Goal: Information Seeking & Learning: Learn about a topic

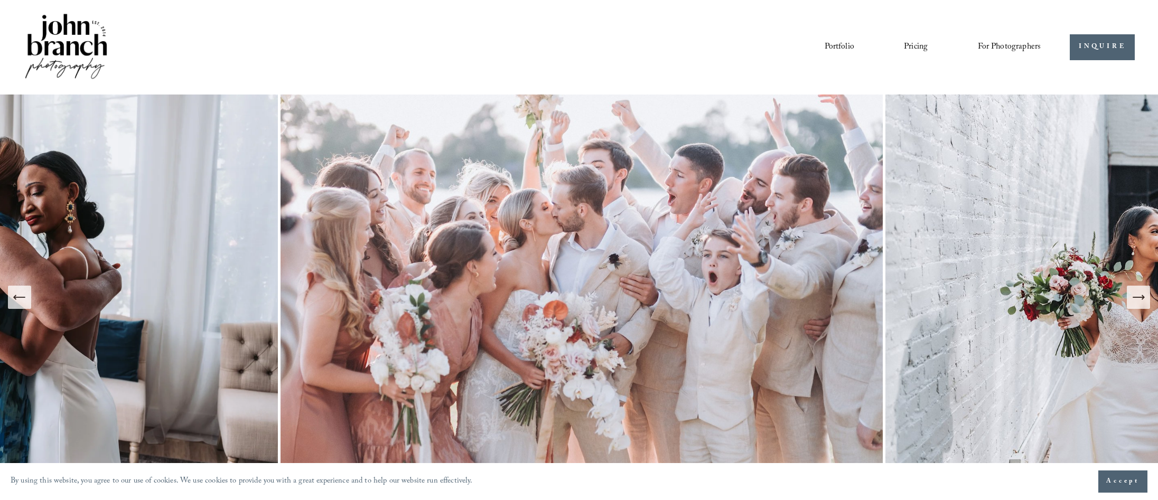
click at [908, 46] on link "Pricing" at bounding box center [916, 47] width 24 height 18
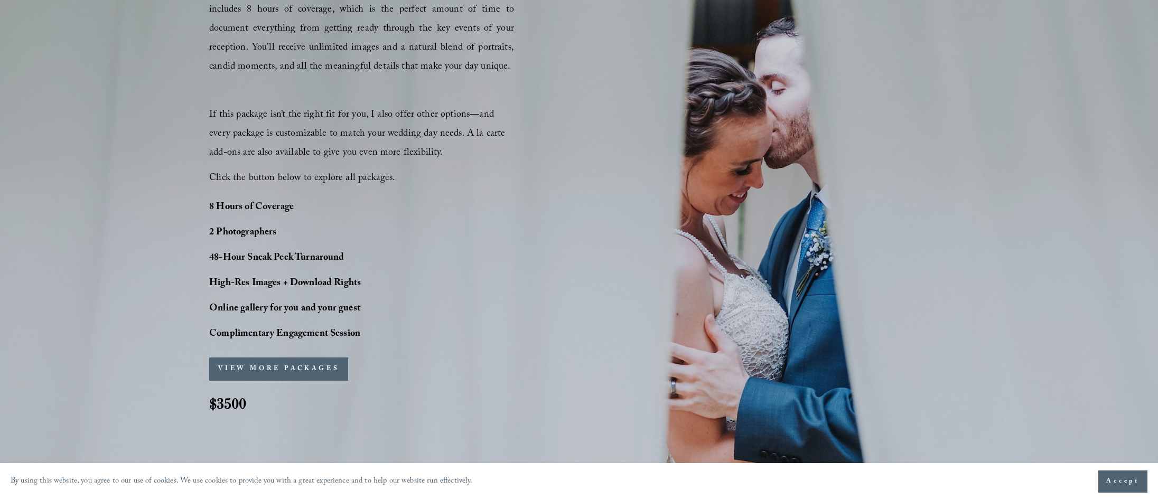
scroll to position [845, 0]
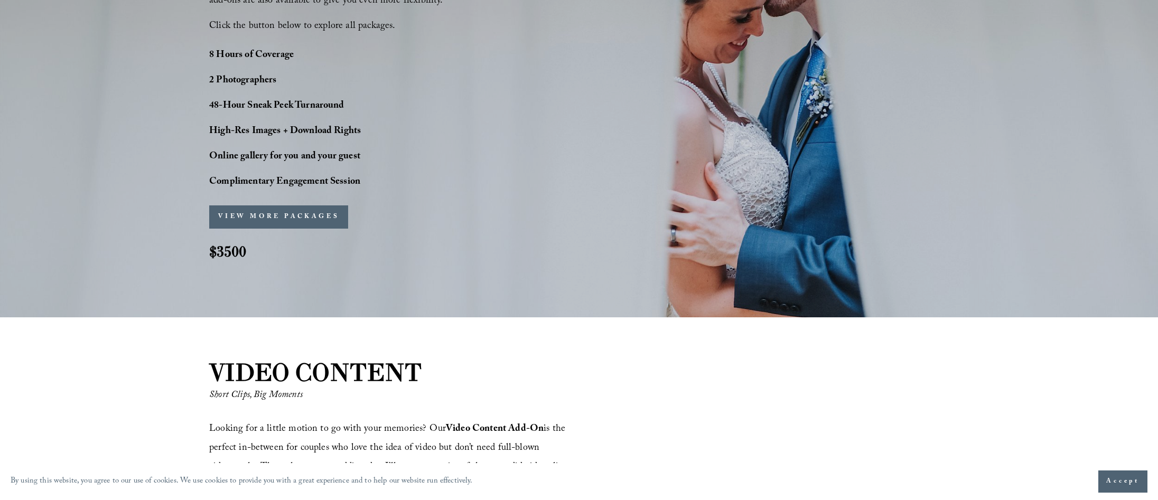
click at [294, 214] on button "VIEW MORE PACKAGES" at bounding box center [278, 217] width 139 height 23
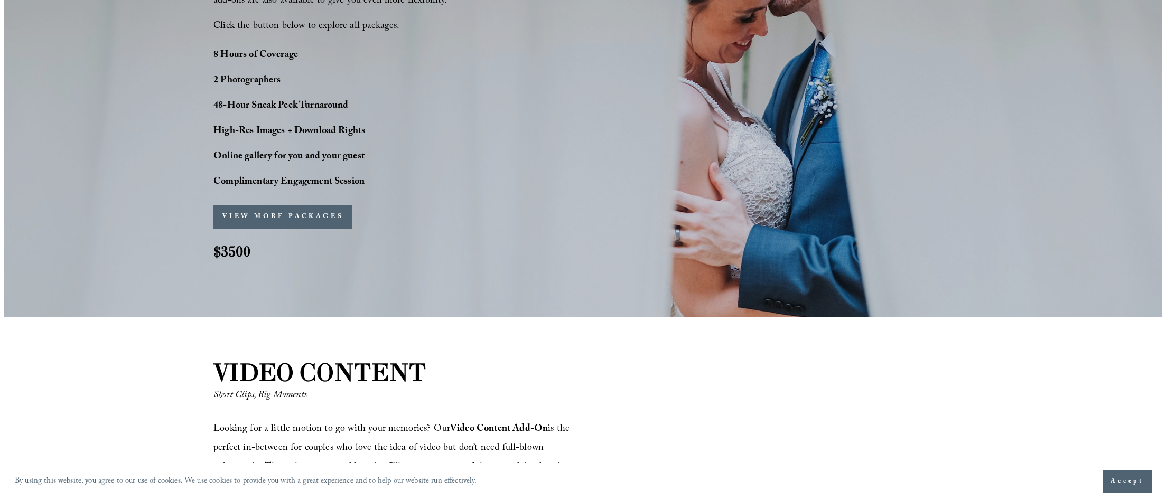
scroll to position [953, 0]
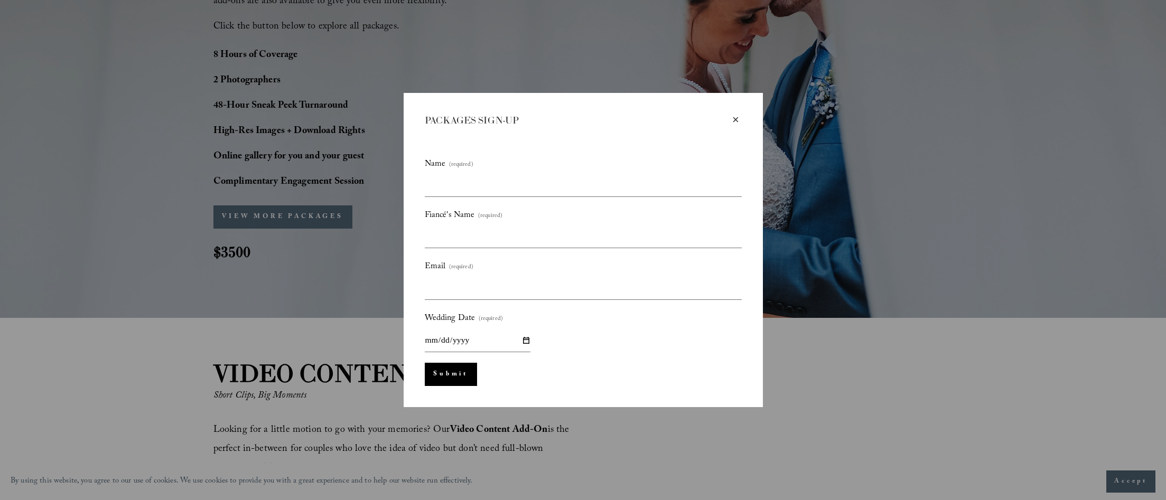
click at [732, 119] on div "×" at bounding box center [736, 120] width 12 height 12
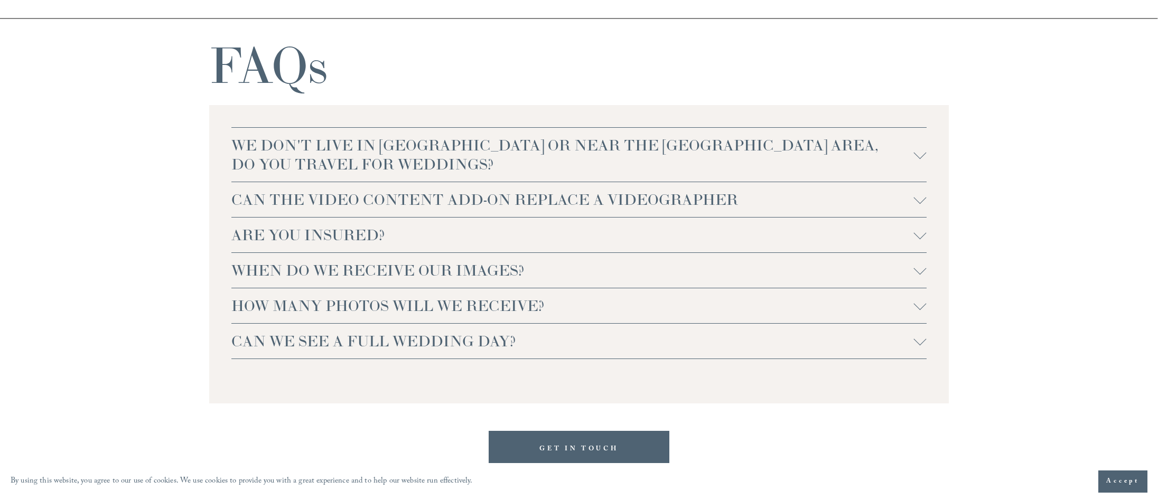
scroll to position [2378, 0]
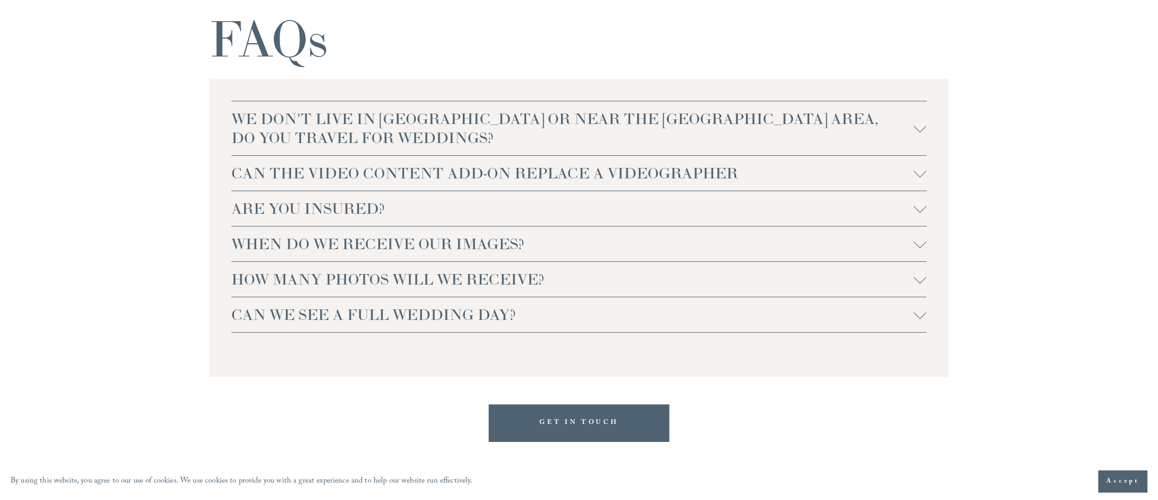
click at [289, 320] on span "CAN WE SEE A FULL WEDDING DAY?" at bounding box center [572, 314] width 683 height 19
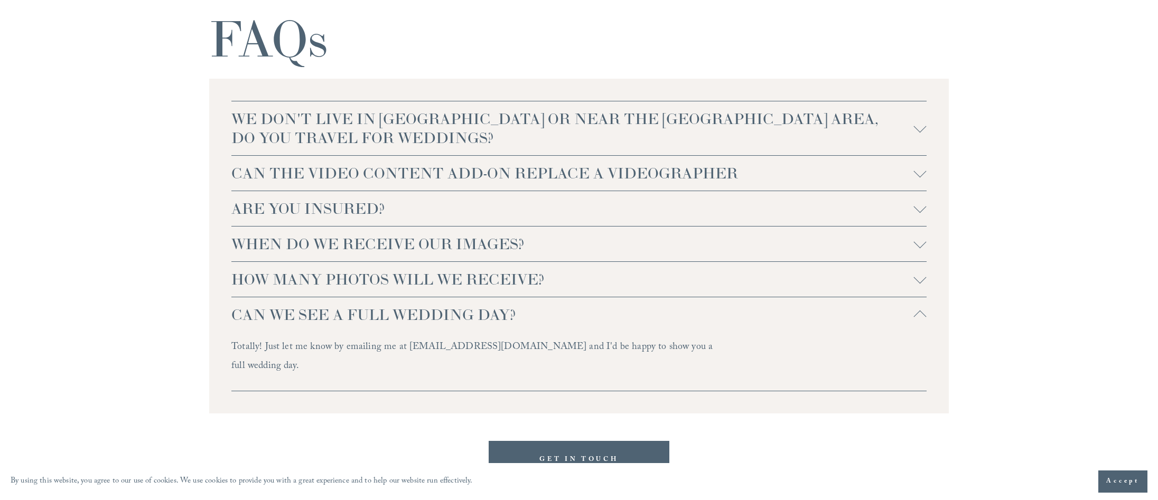
click at [289, 319] on span "CAN WE SEE A FULL WEDDING DAY?" at bounding box center [572, 314] width 683 height 19
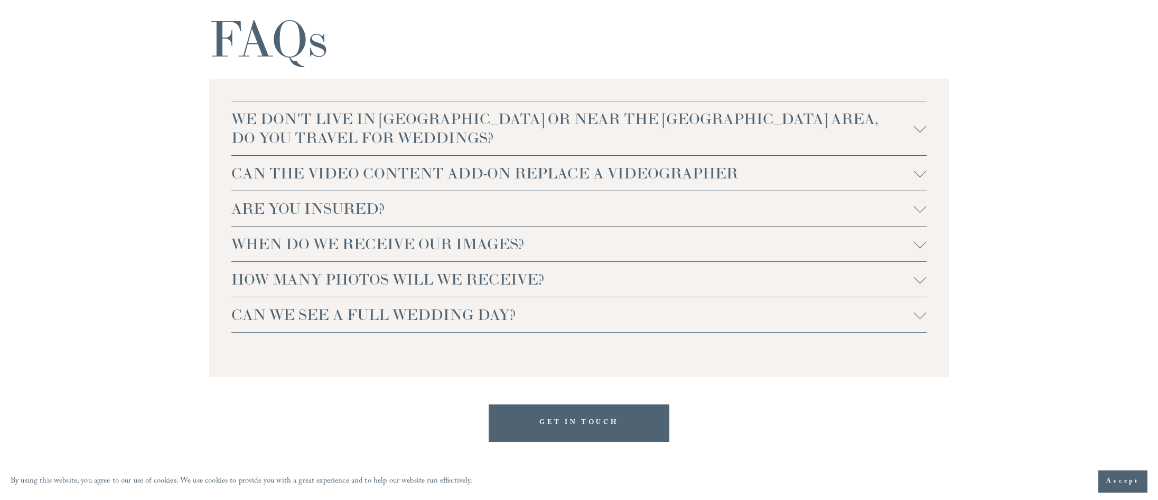
click at [324, 285] on span "HOW MANY PHOTOS WILL WE RECEIVE?" at bounding box center [572, 279] width 683 height 19
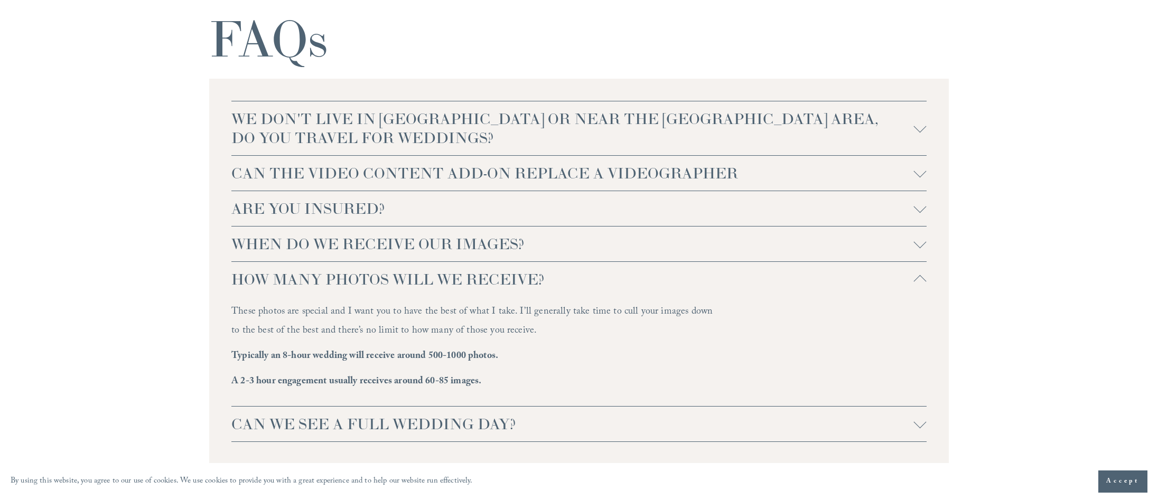
click at [323, 284] on span "HOW MANY PHOTOS WILL WE RECEIVE?" at bounding box center [572, 279] width 683 height 19
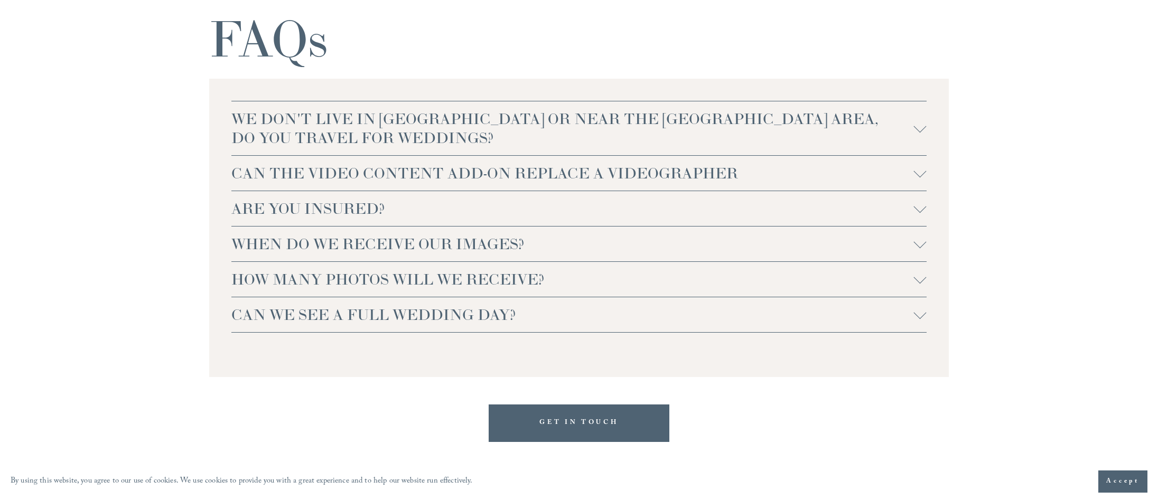
click at [343, 246] on span "WHEN DO WE RECEIVE OUR IMAGES?" at bounding box center [572, 244] width 683 height 19
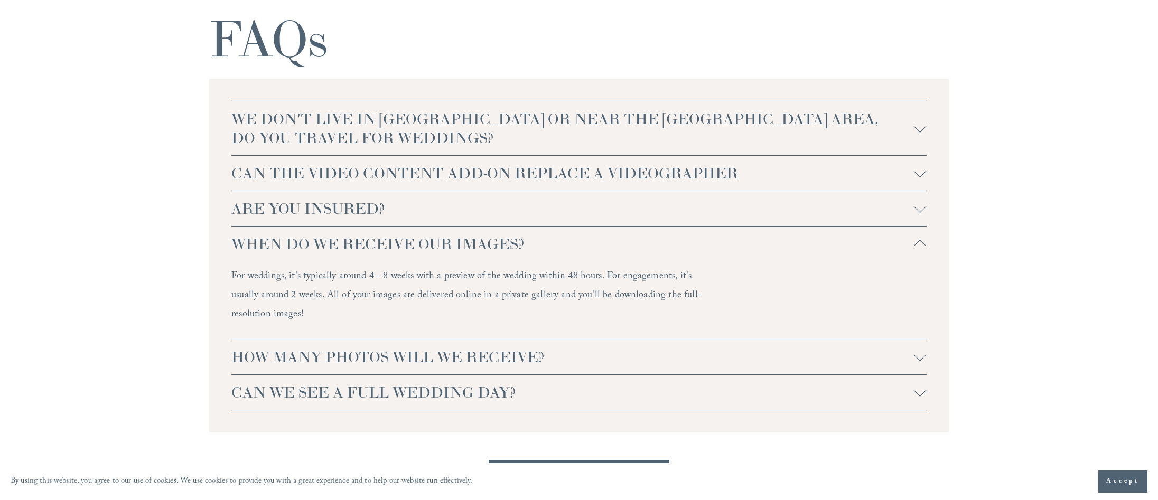
click at [343, 246] on span "WHEN DO WE RECEIVE OUR IMAGES?" at bounding box center [572, 244] width 683 height 19
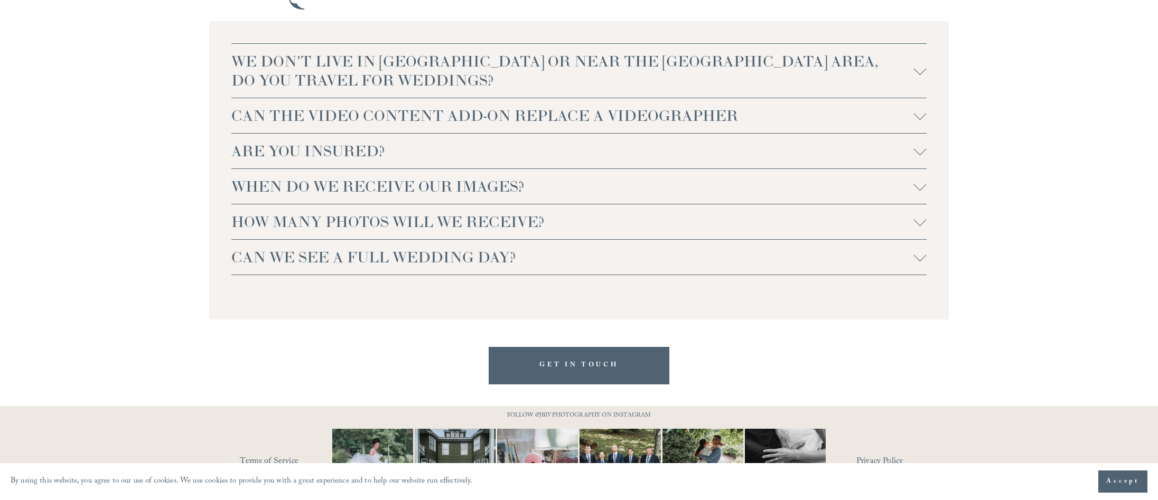
scroll to position [2486, 0]
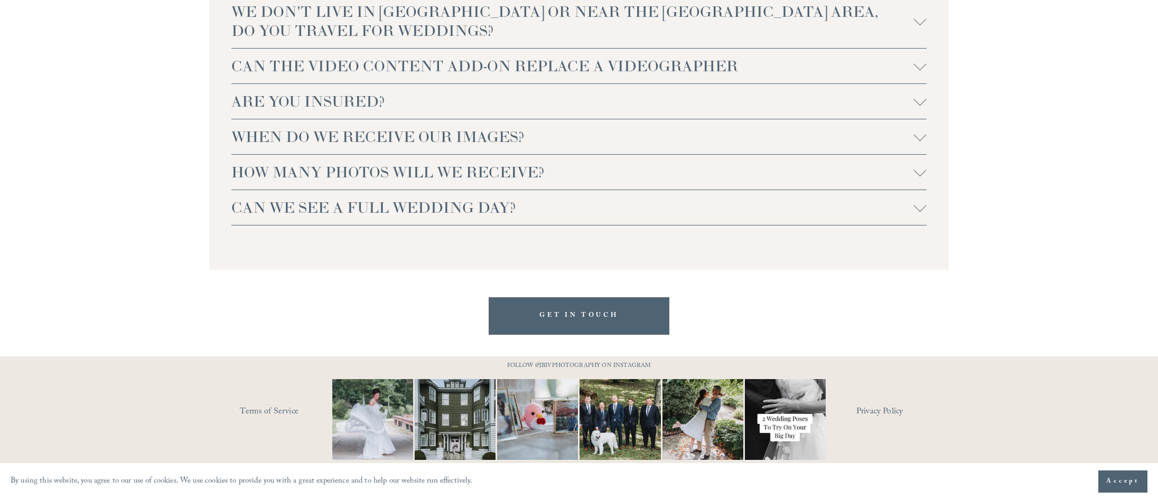
drag, startPoint x: 273, startPoint y: 257, endPoint x: 259, endPoint y: 259, distance: 13.9
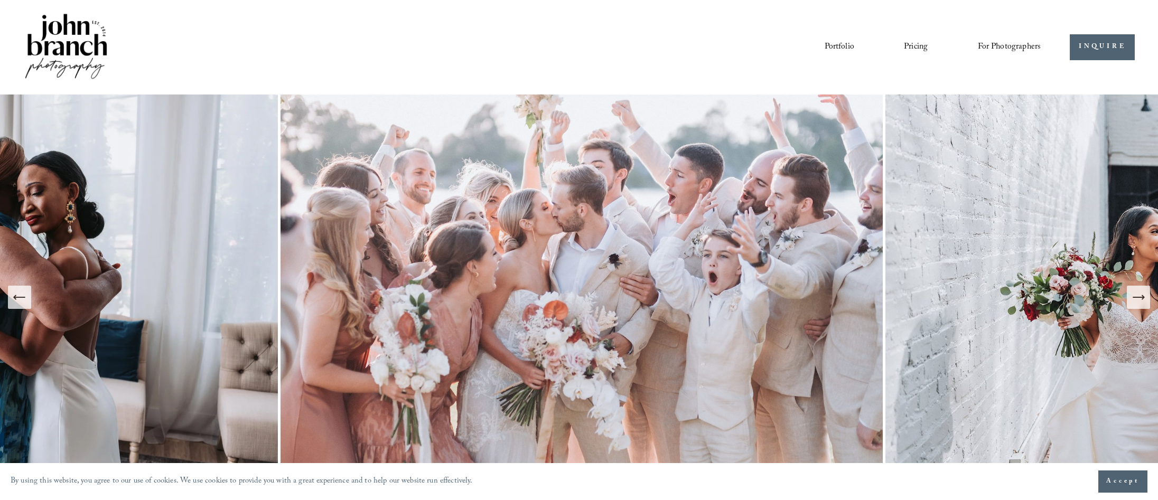
click at [0, 0] on span "Presets" at bounding box center [0, 0] width 0 height 0
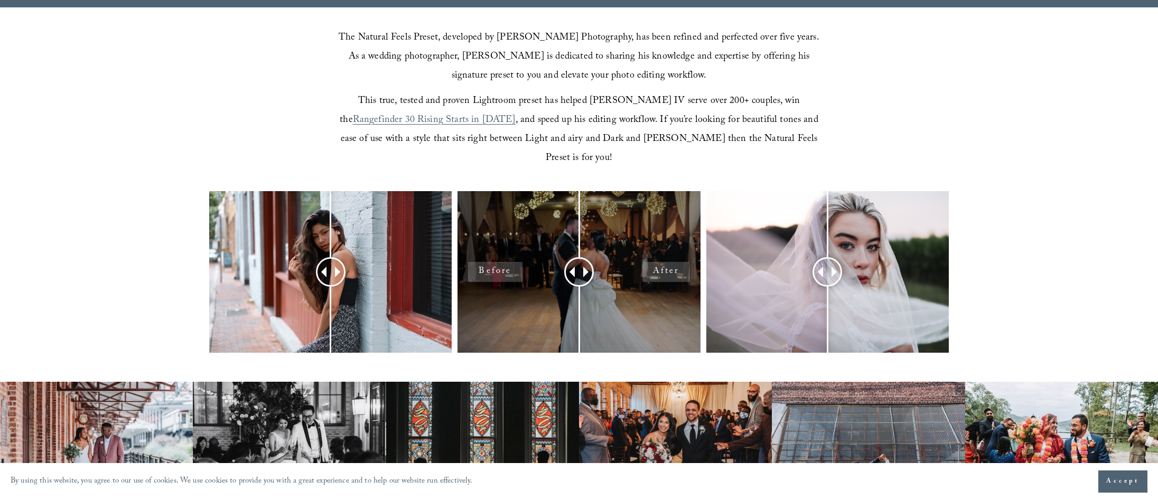
scroll to position [476, 0]
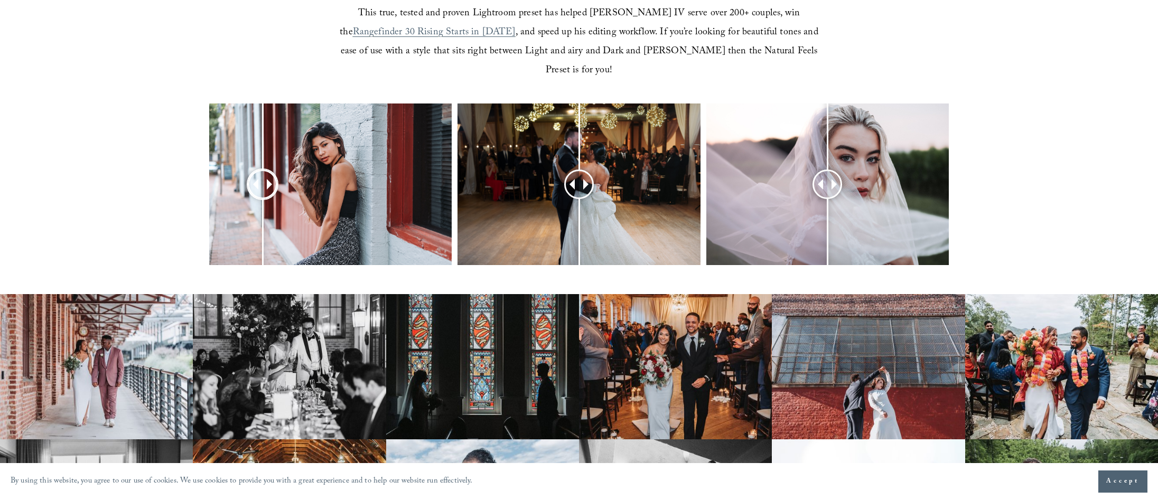
drag, startPoint x: 332, startPoint y: 162, endPoint x: 524, endPoint y: 160, distance: 192.3
click at [263, 171] on div at bounding box center [262, 184] width 27 height 27
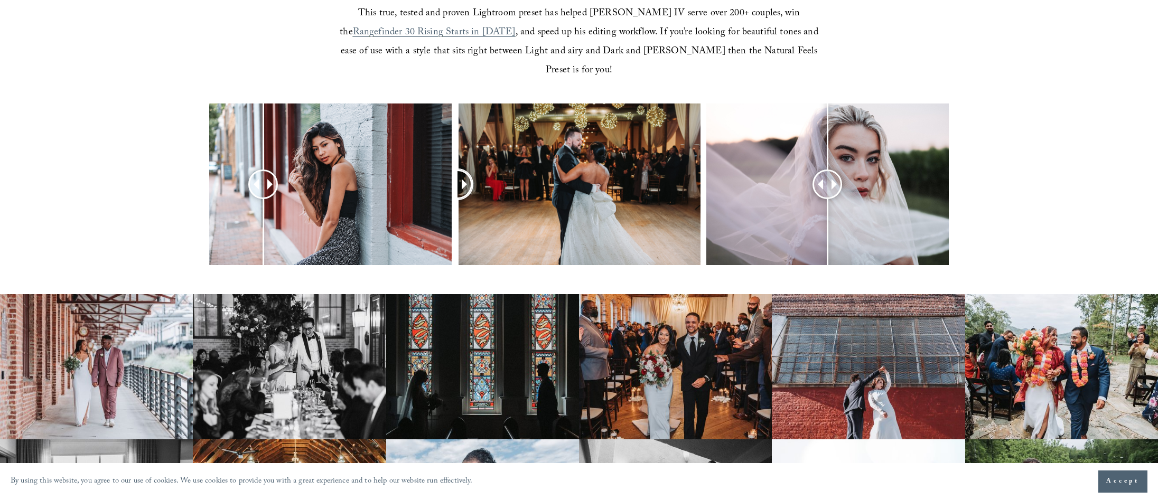
drag, startPoint x: 539, startPoint y: 165, endPoint x: 453, endPoint y: 138, distance: 90.2
click at [453, 138] on div at bounding box center [579, 199] width 1158 height 190
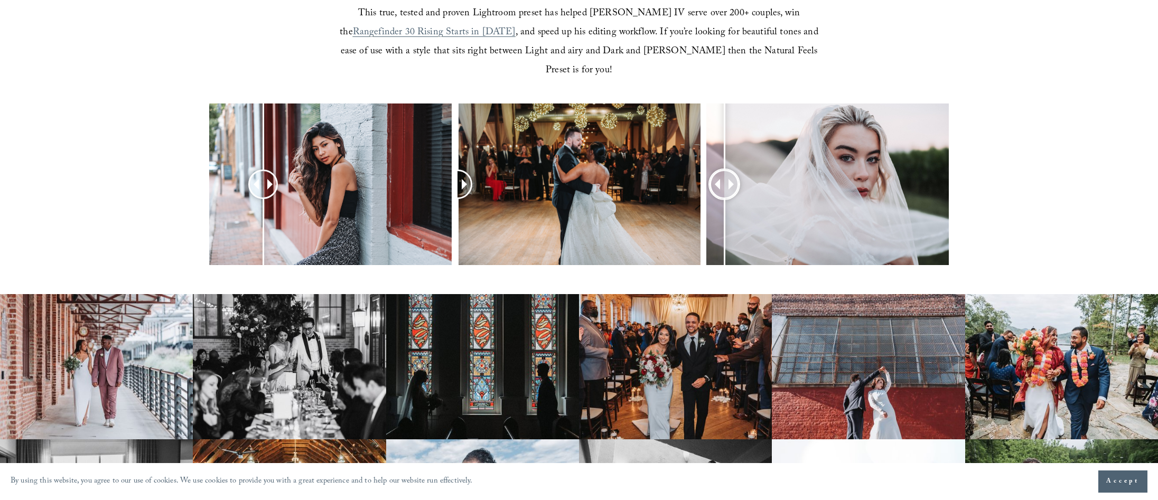
drag, startPoint x: 827, startPoint y: 162, endPoint x: 724, endPoint y: 120, distance: 111.2
click at [724, 171] on div at bounding box center [724, 184] width 27 height 27
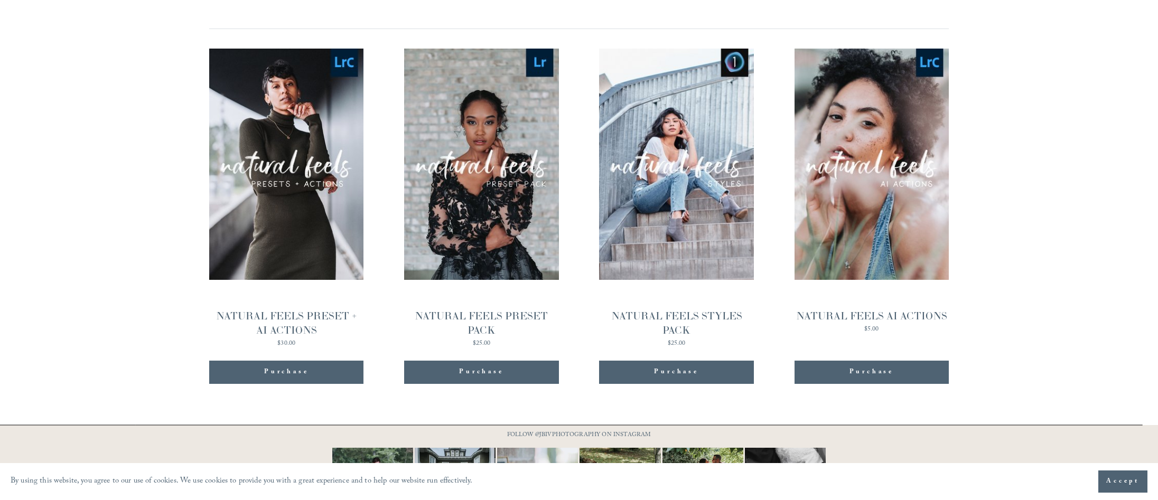
scroll to position [1215, 0]
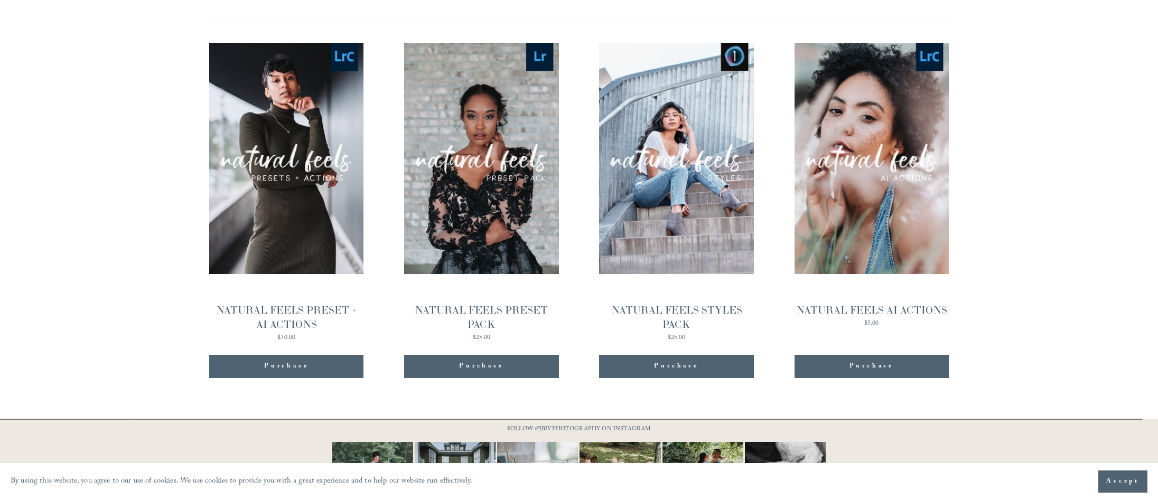
click at [300, 303] on div "NATURAL FEELS PRESET + AI ACTIONS" at bounding box center [286, 317] width 154 height 29
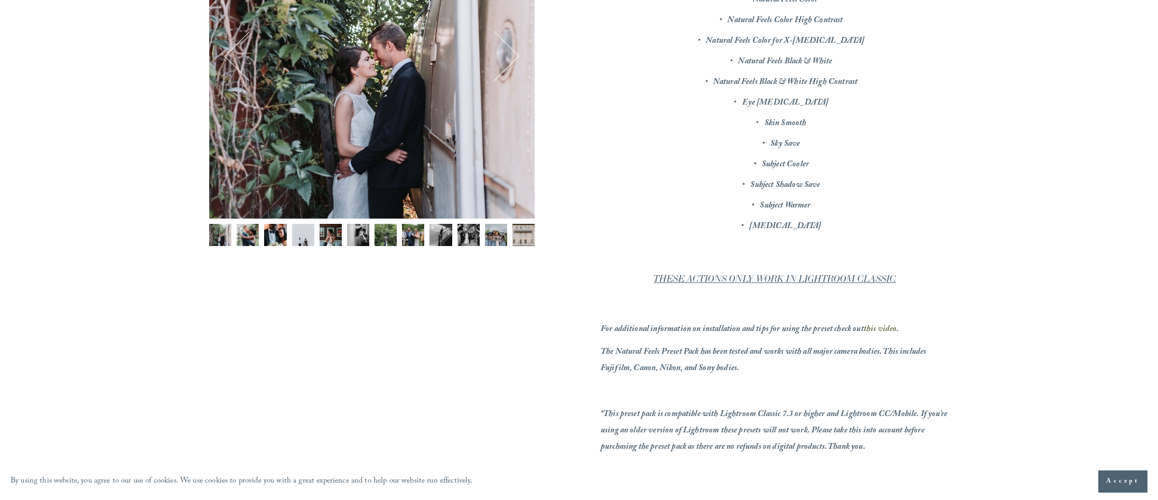
click at [252, 233] on img "Image 2 of 12" at bounding box center [248, 235] width 22 height 22
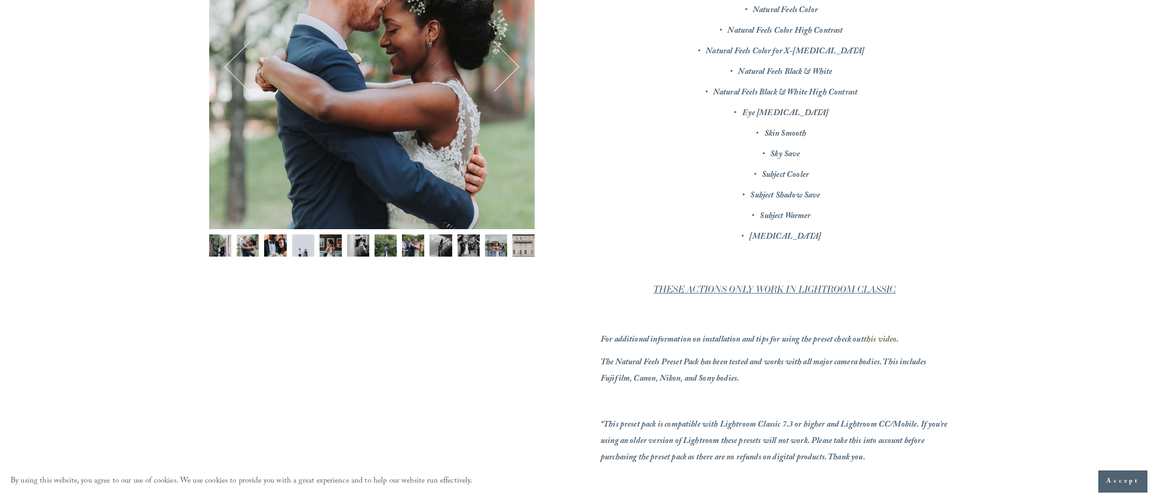
scroll to position [106, 0]
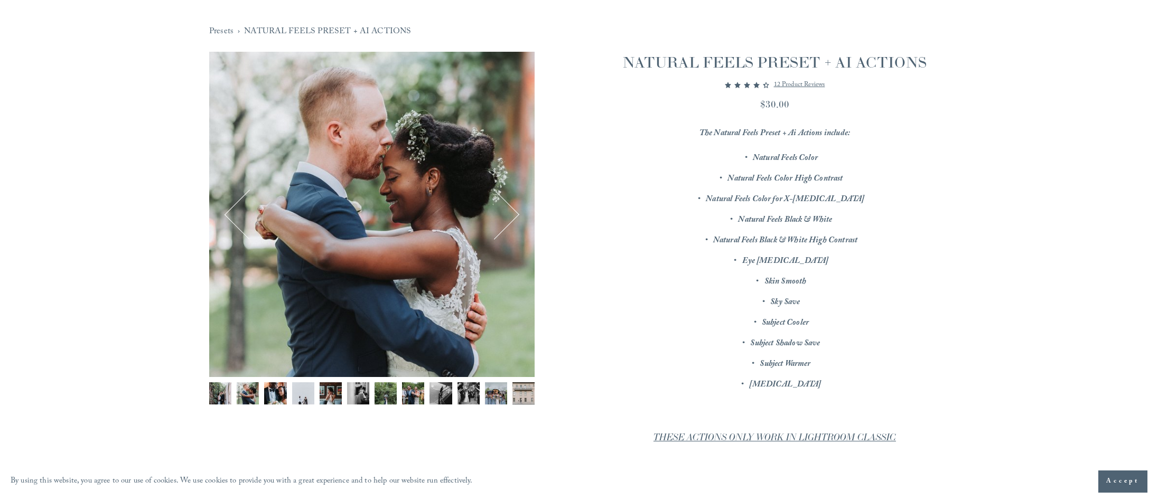
click at [496, 220] on button "Next" at bounding box center [494, 214] width 45 height 45
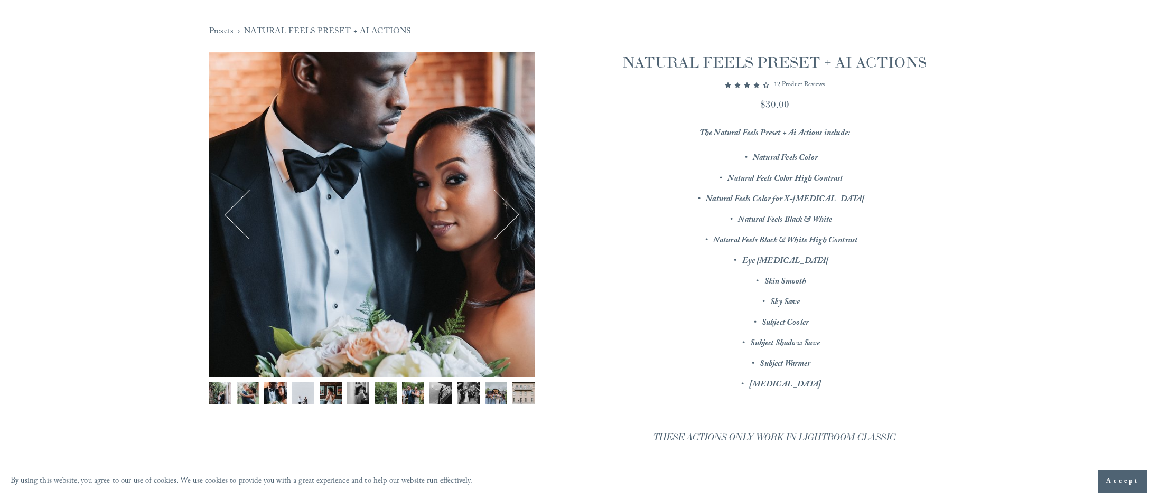
click at [496, 219] on button "Next" at bounding box center [494, 214] width 45 height 45
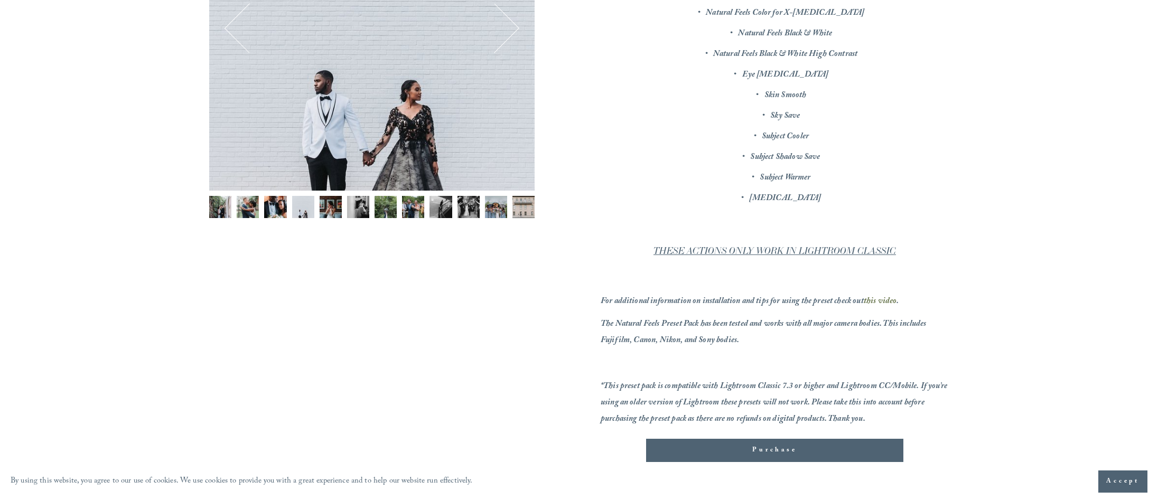
scroll to position [370, 0]
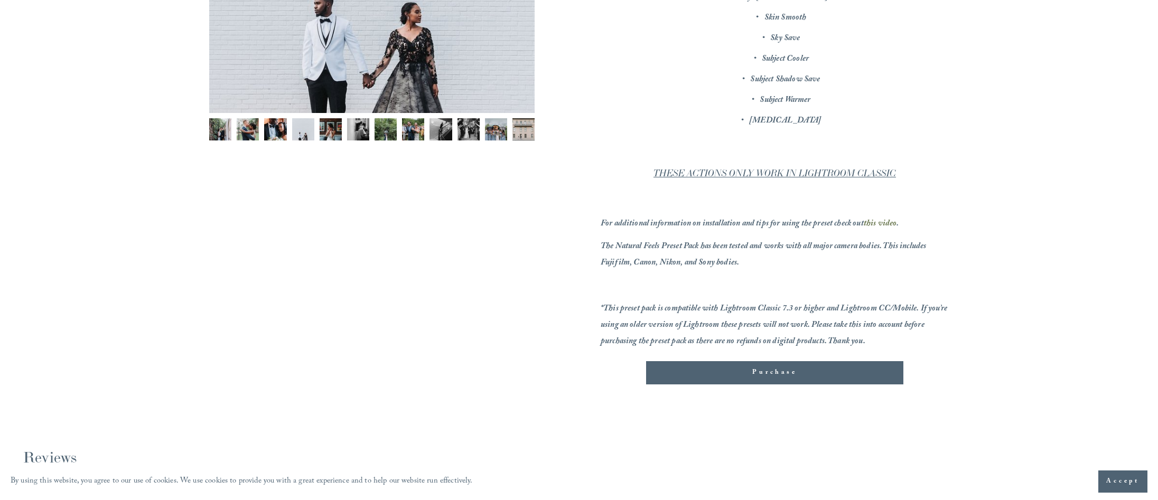
drag, startPoint x: 586, startPoint y: 227, endPoint x: 504, endPoint y: 273, distance: 93.9
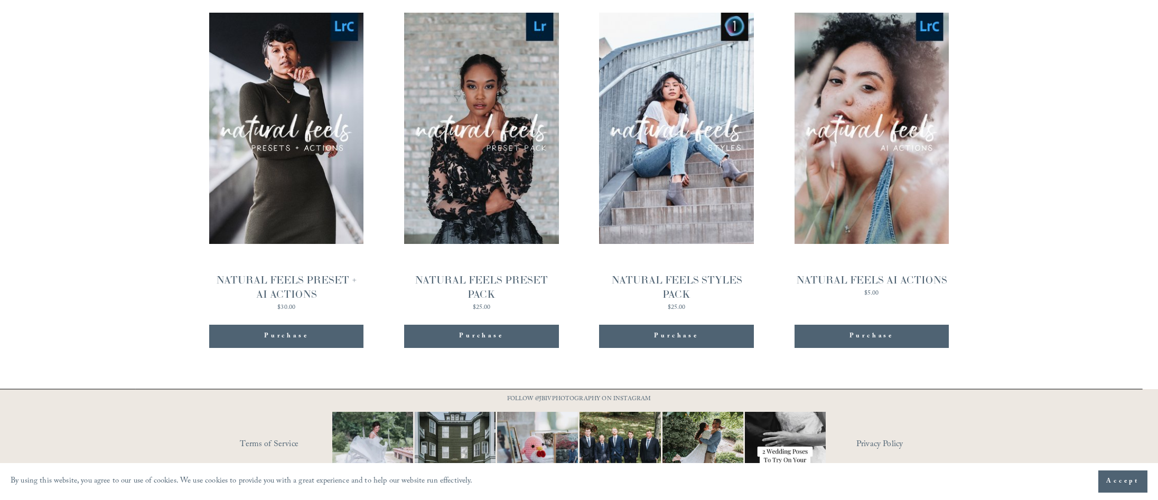
scroll to position [1261, 0]
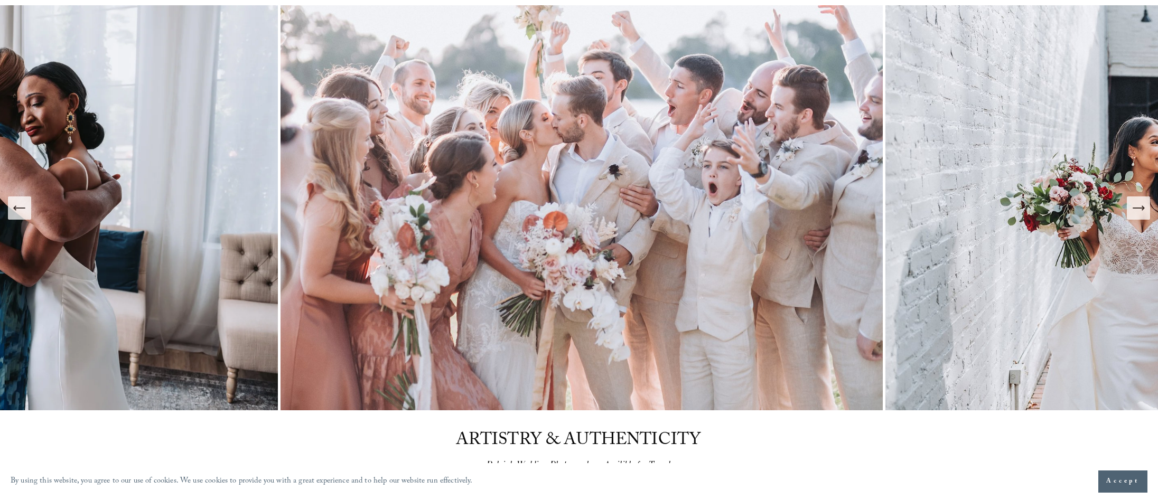
scroll to position [264, 0]
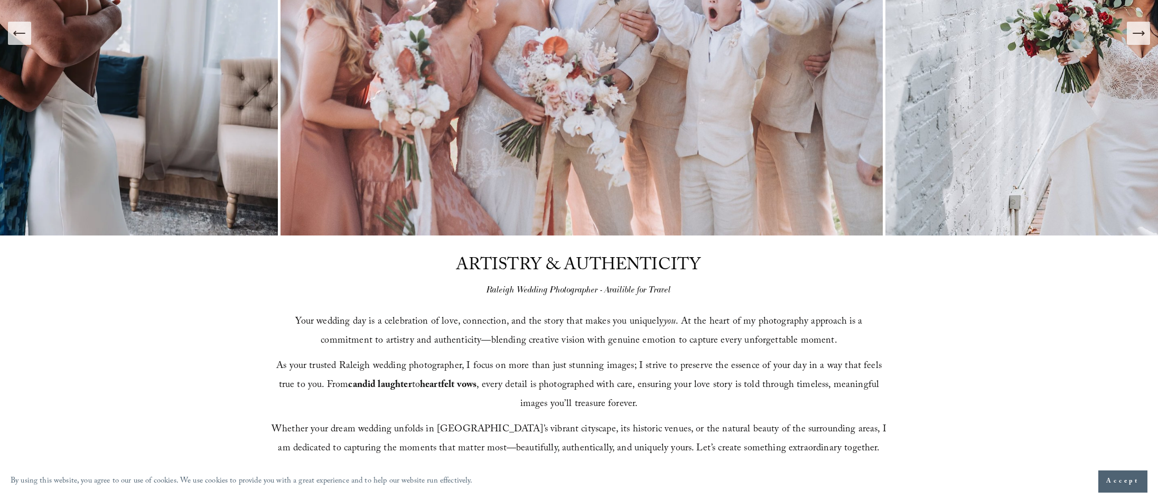
drag, startPoint x: 180, startPoint y: 275, endPoint x: 184, endPoint y: 273, distance: 5.4
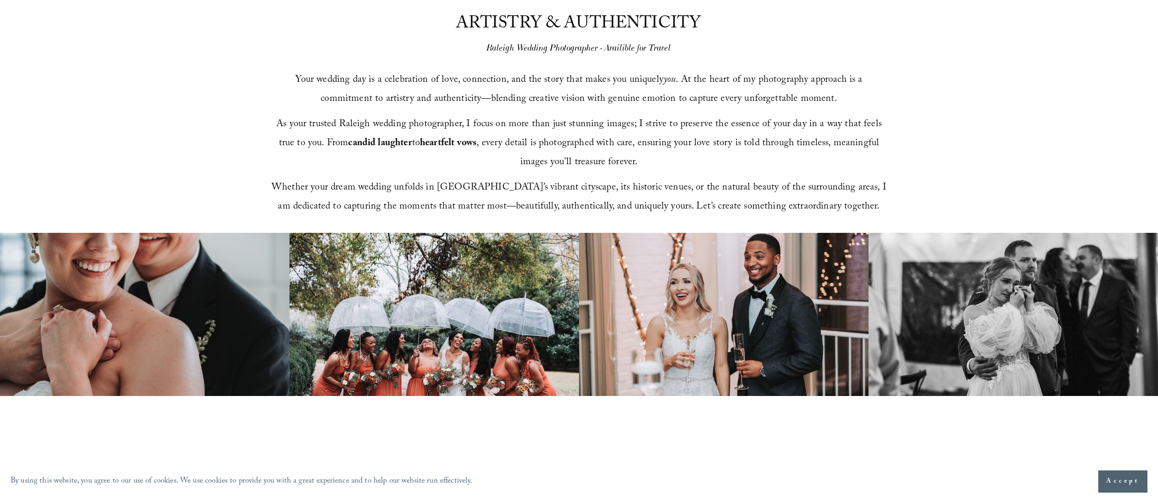
scroll to position [528, 0]
